Goal: Transaction & Acquisition: Purchase product/service

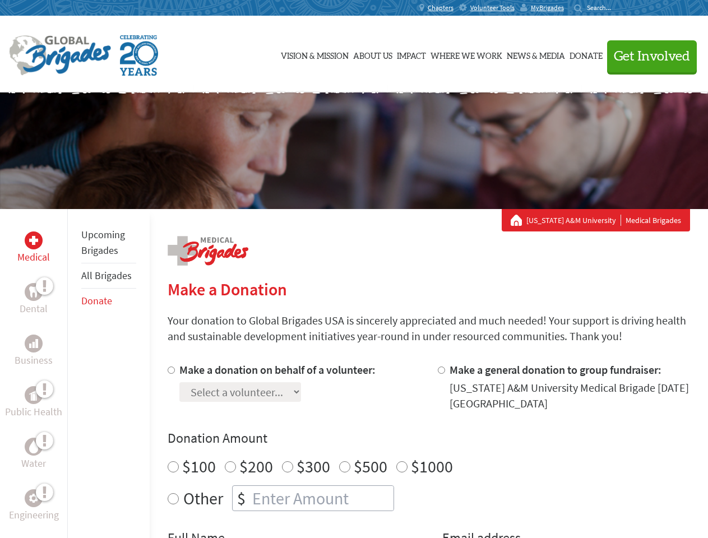
click at [618, 8] on div "Search for:" at bounding box center [596, 7] width 45 height 9
click at [646, 56] on span "Get Involved" at bounding box center [651, 56] width 76 height 13
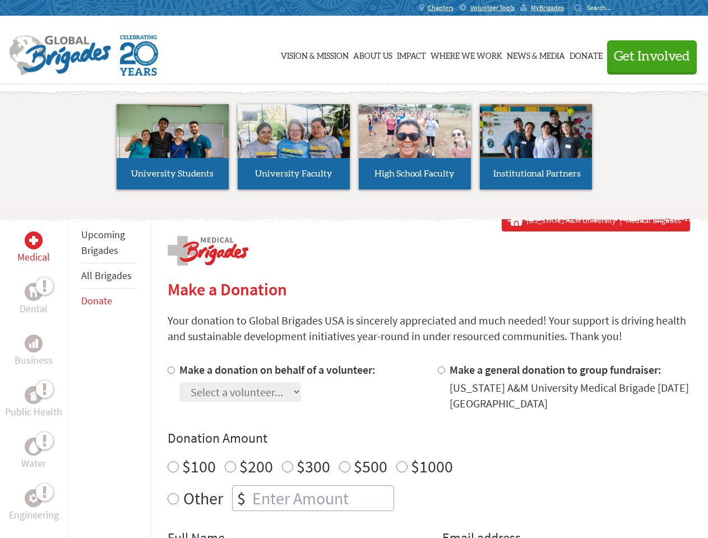
click at [354, 151] on li "High School Faculty" at bounding box center [414, 146] width 121 height 103
click at [74, 373] on div "Upcoming Brigades All Brigades Donate" at bounding box center [108, 478] width 82 height 538
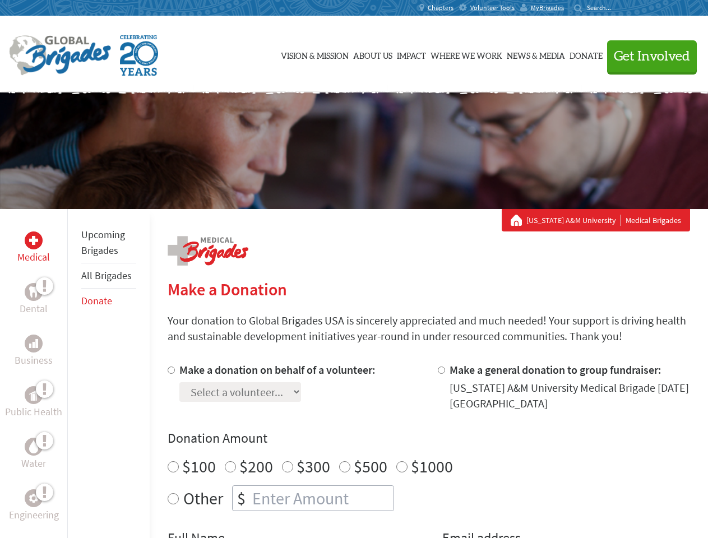
click at [428, 450] on div "Donation Amount $100 $200 $300 $500 $1000 Other $" at bounding box center [429, 470] width 522 height 82
click at [170, 370] on input "Make a donation on behalf of a volunteer:" at bounding box center [171, 369] width 7 height 7
radio input "true"
click at [440, 370] on input "Make a general donation to group fundraiser:" at bounding box center [441, 369] width 7 height 7
radio input "true"
